Goal: Use online tool/utility: Utilize a website feature to perform a specific function

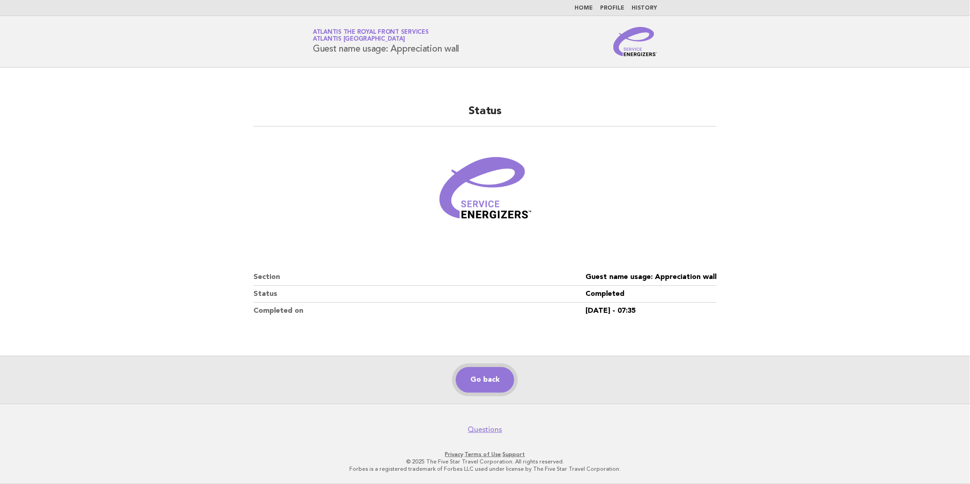
click at [487, 375] on link "Go back" at bounding box center [485, 380] width 58 height 26
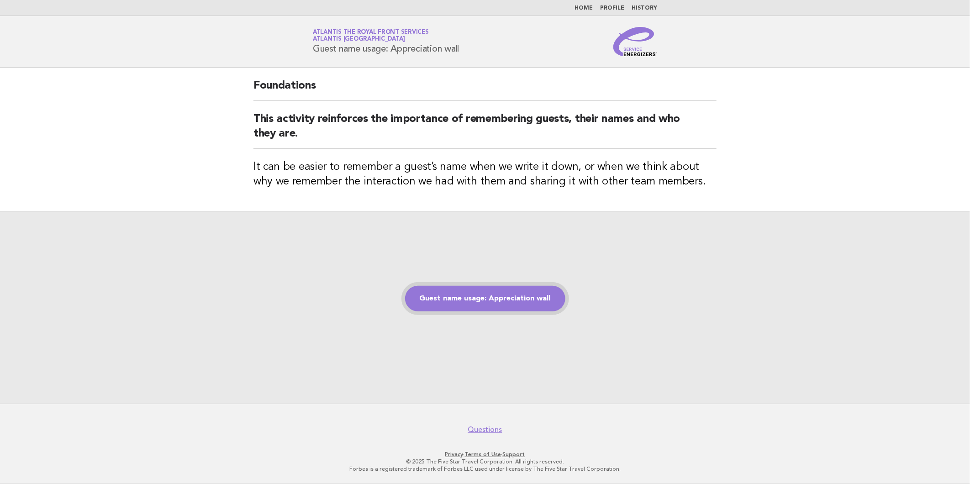
click at [514, 294] on link "Guest name usage: Appreciation wall" at bounding box center [485, 299] width 160 height 26
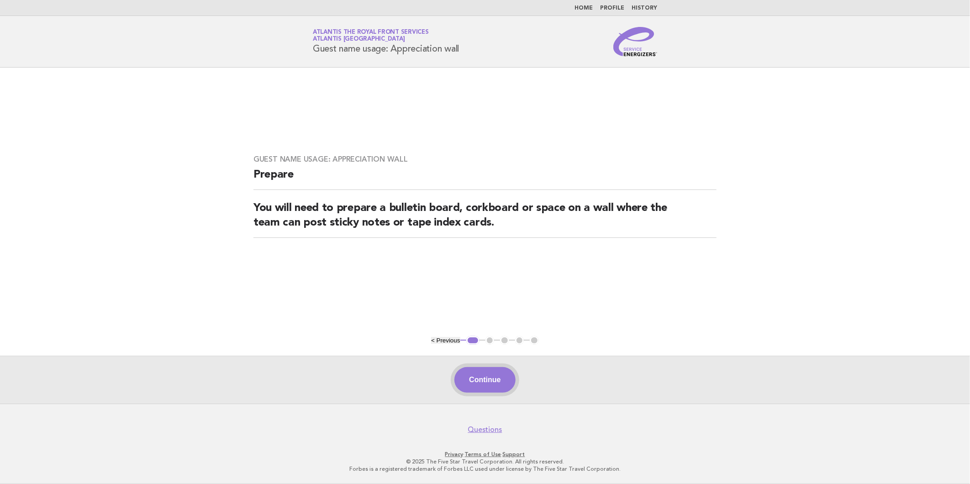
click at [493, 371] on button "Continue" at bounding box center [484, 380] width 61 height 26
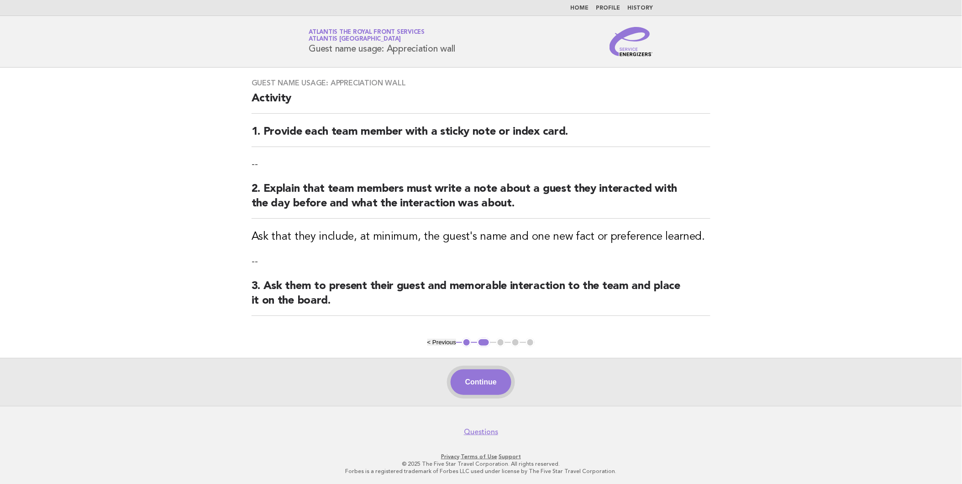
click at [496, 375] on button "Continue" at bounding box center [481, 382] width 61 height 26
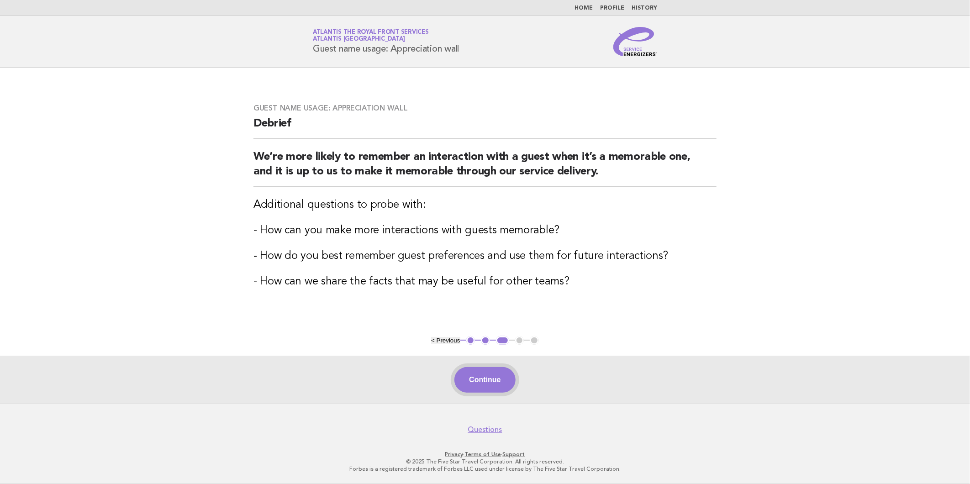
click at [475, 380] on button "Continue" at bounding box center [484, 380] width 61 height 26
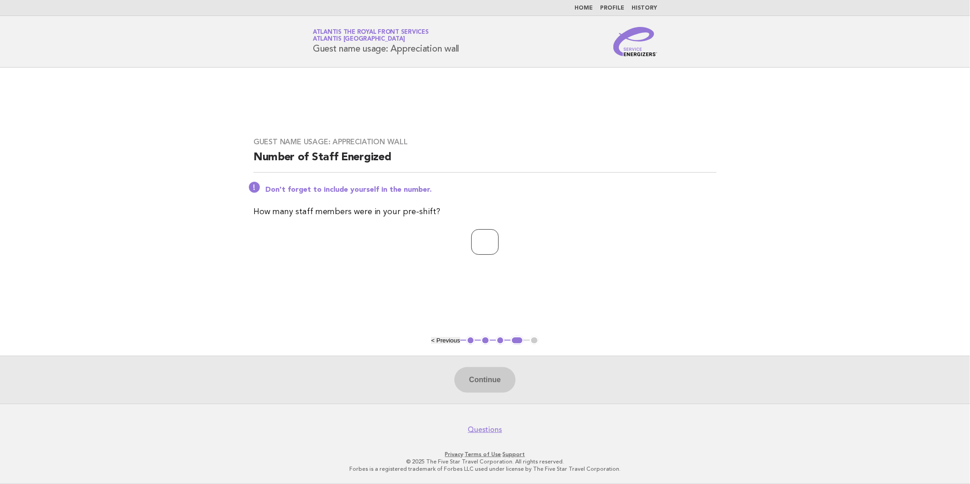
click at [471, 250] on input "number" at bounding box center [484, 242] width 27 height 26
type input "**"
click at [510, 372] on button "Continue" at bounding box center [484, 380] width 61 height 26
